Goal: Task Accomplishment & Management: Use online tool/utility

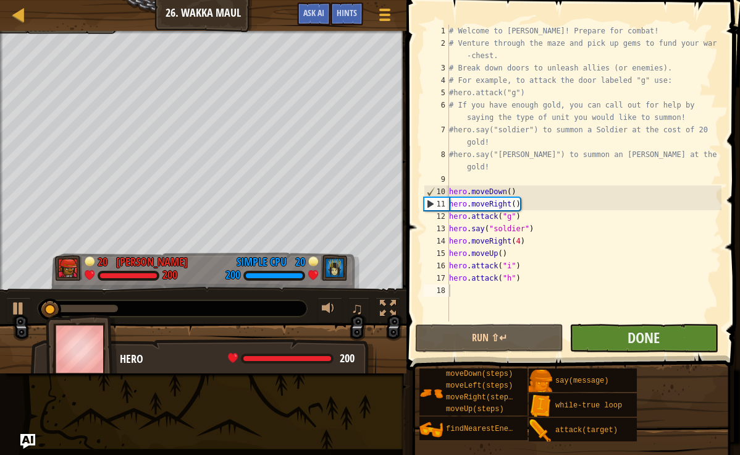
click at [609, 347] on button "Done" at bounding box center [644, 338] width 148 height 28
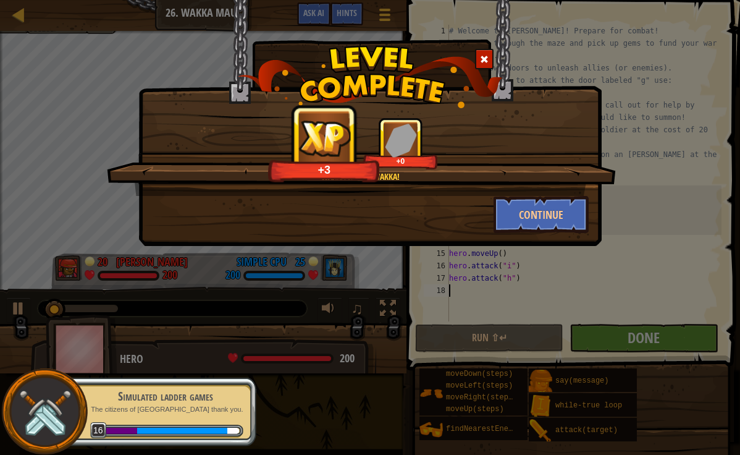
click at [306, 316] on div "Wakka wakka wakka! +3 +0 Continue" at bounding box center [370, 227] width 740 height 455
click at [494, 213] on button "Continue" at bounding box center [542, 214] width 96 height 37
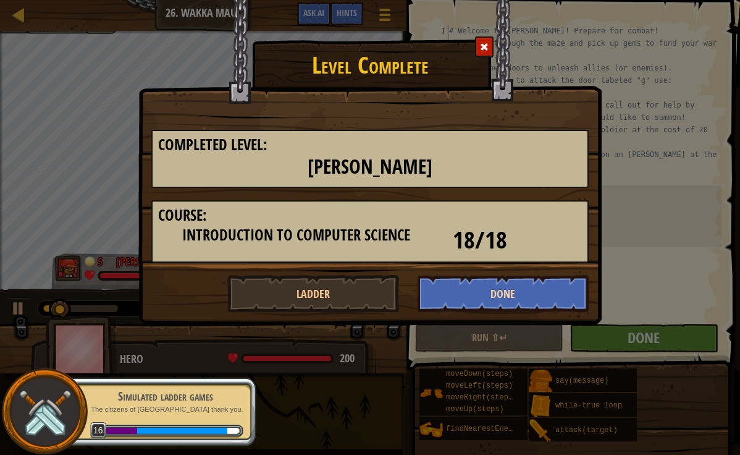
click at [482, 291] on button "Done" at bounding box center [504, 293] width 172 height 37
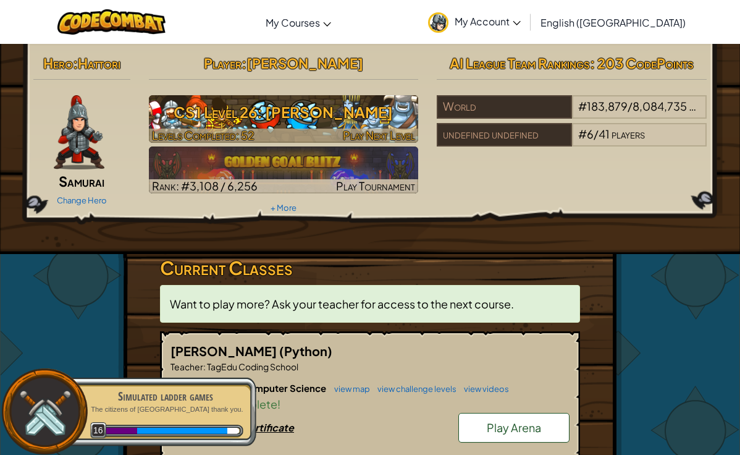
click at [253, 104] on h3 "CS1 Level 26: [PERSON_NAME]" at bounding box center [284, 112] width 270 height 28
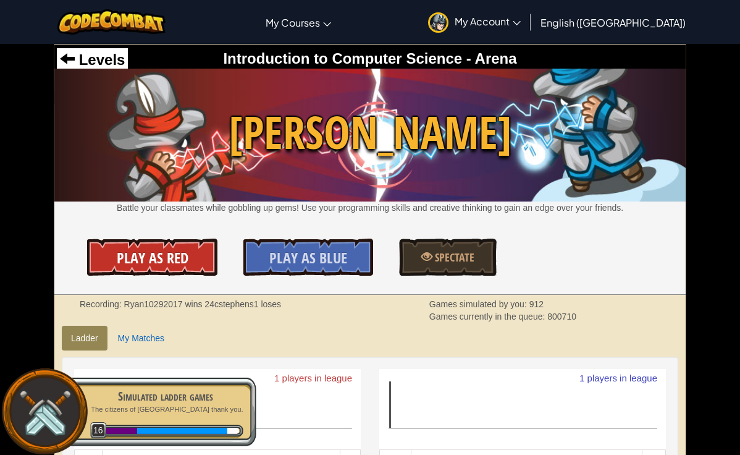
click at [180, 255] on span "Play As Red" at bounding box center [153, 258] width 72 height 20
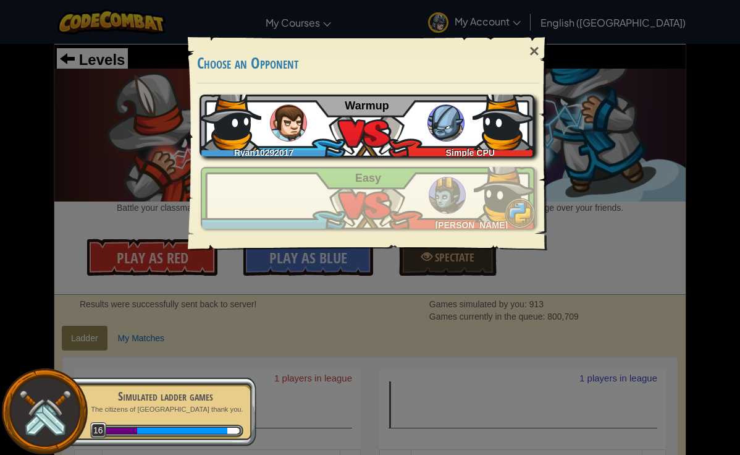
click at [321, 148] on div "Ryan10292017" at bounding box center [267, 150] width 134 height 12
